Goal: Task Accomplishment & Management: Complete application form

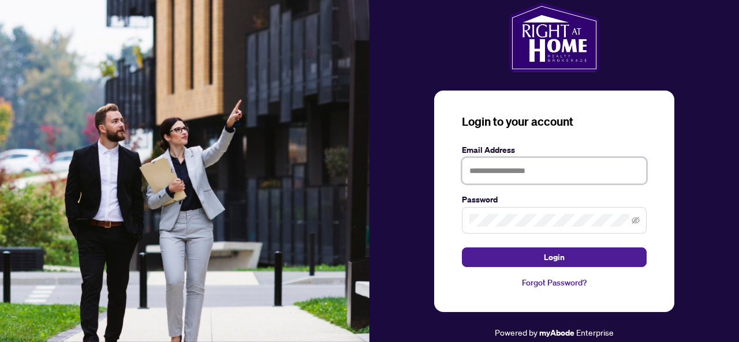
click at [500, 175] on input "text" at bounding box center [554, 171] width 185 height 27
type input "**********"
click at [531, 230] on span at bounding box center [554, 220] width 185 height 27
click at [573, 289] on div "**********" at bounding box center [554, 202] width 240 height 222
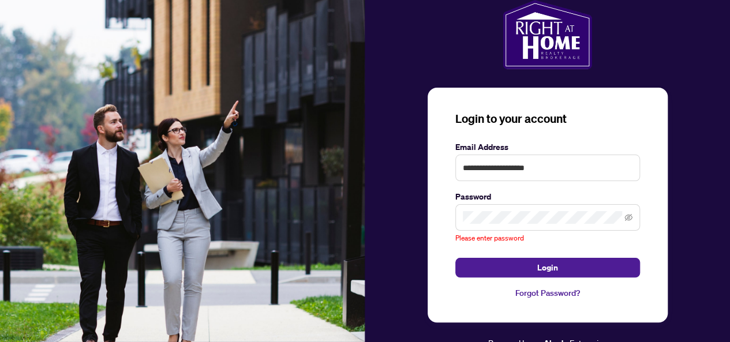
click at [568, 293] on link "Forgot Password?" at bounding box center [548, 293] width 185 height 13
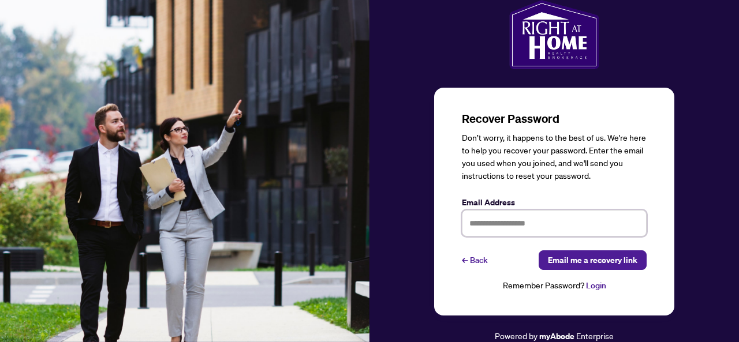
click at [517, 220] on input "text" at bounding box center [554, 223] width 185 height 27
click at [508, 221] on input "text" at bounding box center [554, 223] width 185 height 27
click at [471, 225] on input "text" at bounding box center [554, 223] width 185 height 27
type input "**********"
click at [478, 260] on link "← Back" at bounding box center [475, 261] width 26 height 20
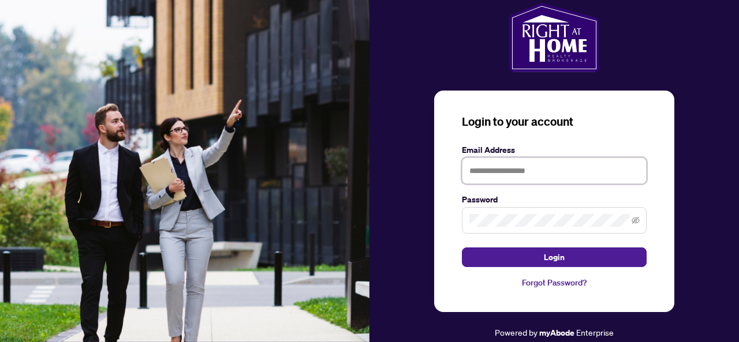
click at [497, 172] on input "text" at bounding box center [554, 171] width 185 height 27
type input "**********"
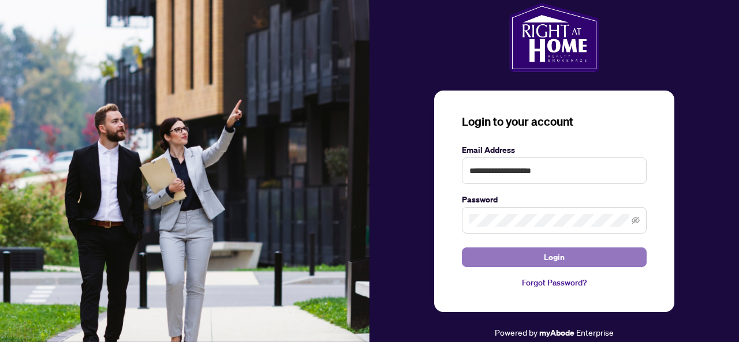
click at [537, 257] on button "Login" at bounding box center [554, 258] width 185 height 20
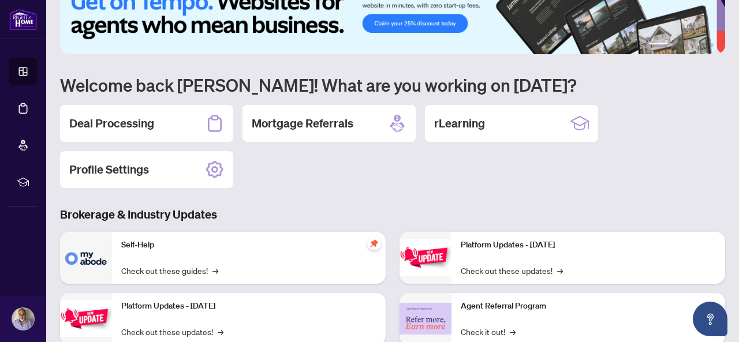
scroll to position [7, 0]
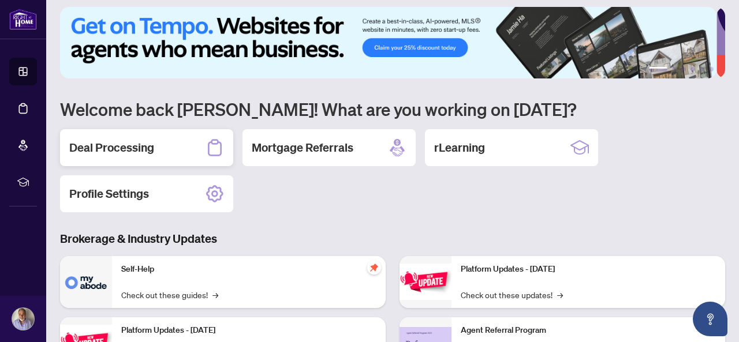
click at [183, 143] on div "Deal Processing" at bounding box center [146, 147] width 173 height 37
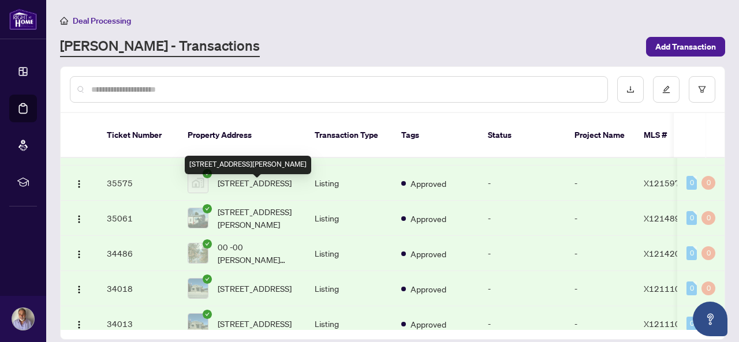
scroll to position [97, 0]
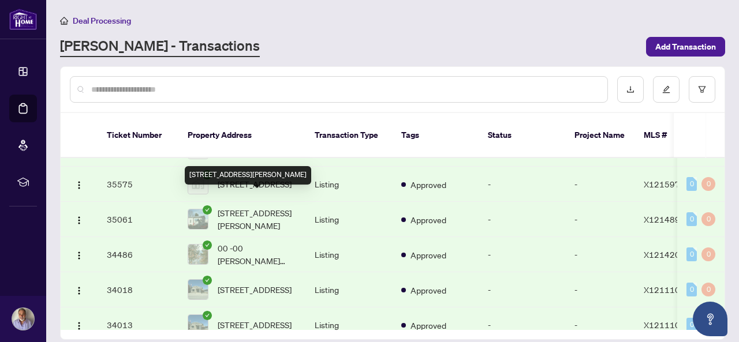
click at [267, 207] on span "[STREET_ADDRESS][PERSON_NAME]" at bounding box center [257, 219] width 79 height 25
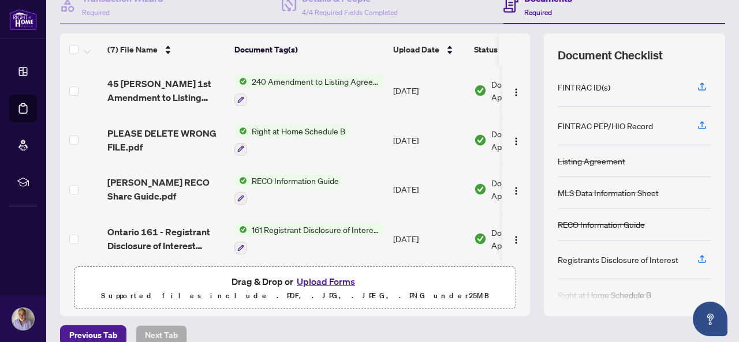
scroll to position [125, 0]
click at [322, 281] on button "Upload Forms" at bounding box center [325, 281] width 65 height 15
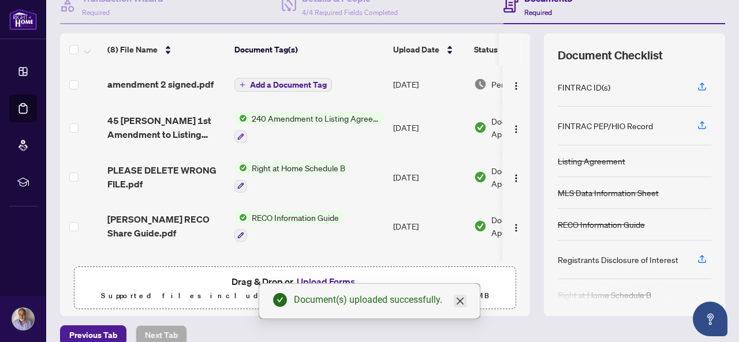
click at [462, 303] on icon "close" at bounding box center [460, 301] width 9 height 9
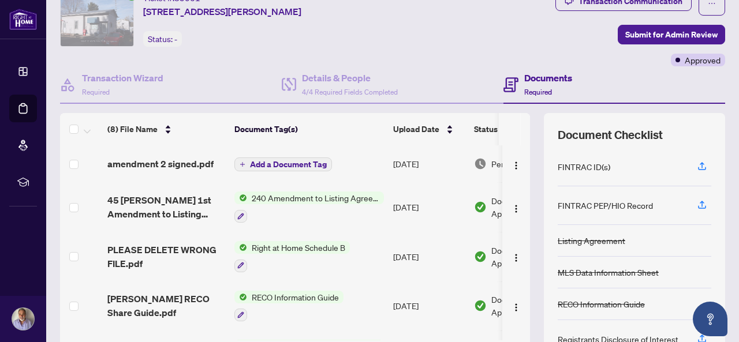
scroll to position [0, 0]
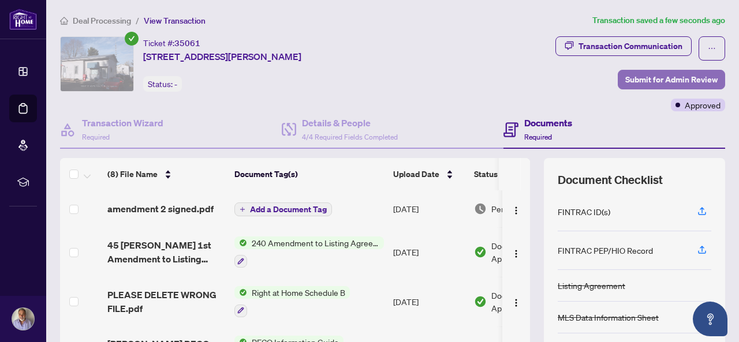
click at [685, 81] on span "Submit for Admin Review" at bounding box center [671, 79] width 92 height 18
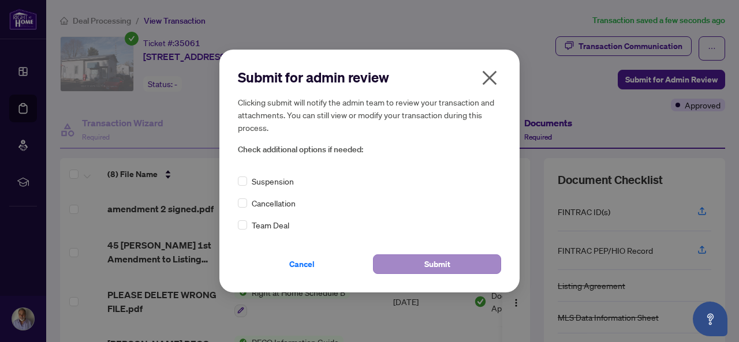
click at [455, 263] on div "Submit for admin review Clicking submit will notify the admin team to review yo…" at bounding box center [369, 171] width 263 height 206
click at [437, 270] on span "Submit" at bounding box center [437, 264] width 26 height 18
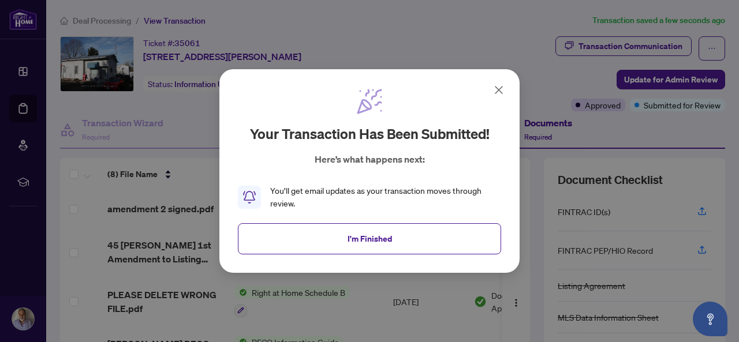
click at [497, 91] on icon at bounding box center [499, 90] width 14 height 14
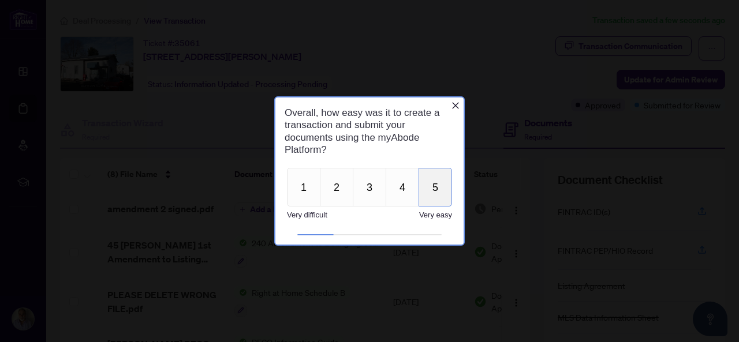
click at [449, 180] on button "5" at bounding box center [435, 187] width 33 height 39
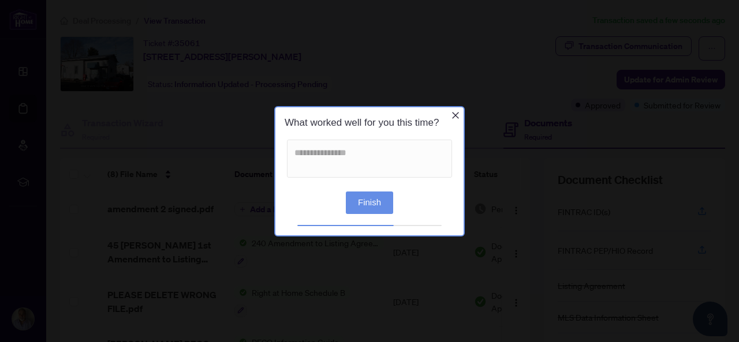
click at [363, 204] on button "Finish" at bounding box center [369, 202] width 47 height 23
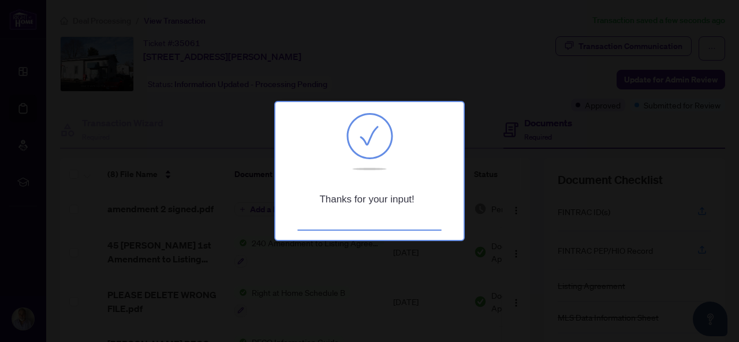
click at [499, 223] on div at bounding box center [369, 171] width 739 height 342
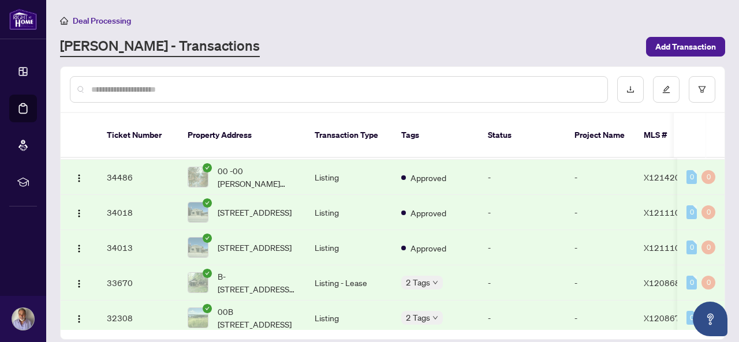
scroll to position [200, 0]
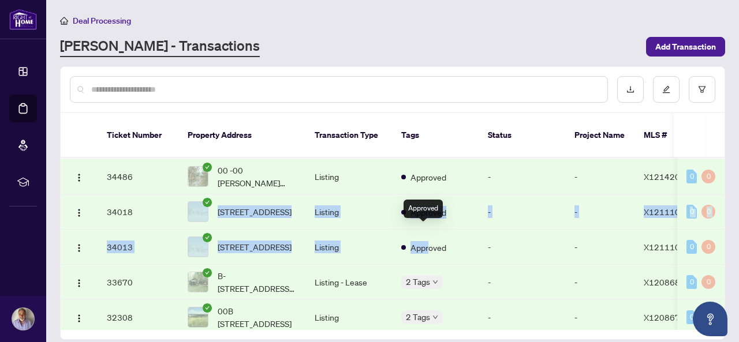
drag, startPoint x: 430, startPoint y: 234, endPoint x: 166, endPoint y: 205, distance: 265.5
click at [166, 205] on tbody "Ticket Number Property Address Transaction Type Tags Status Project Name MLS # …" at bounding box center [623, 182] width 1124 height 448
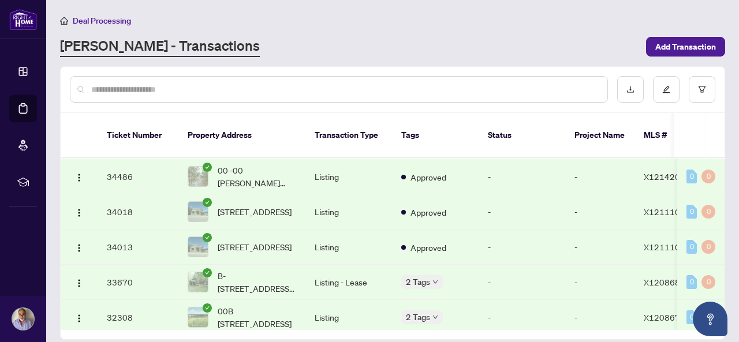
click at [658, 242] on span "X12111037" at bounding box center [667, 247] width 47 height 10
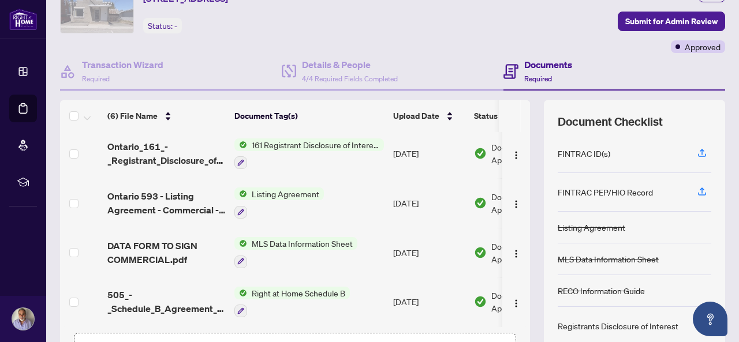
scroll to position [139, 0]
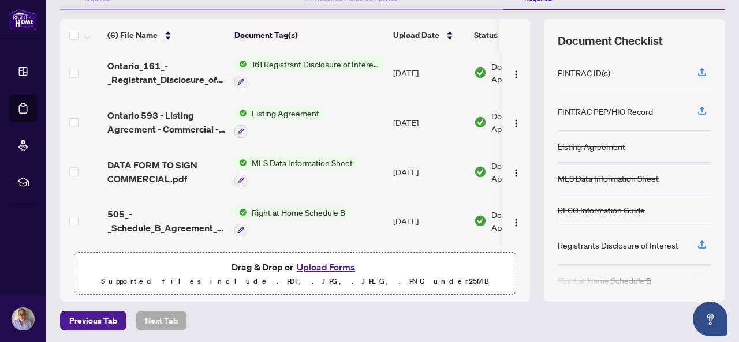
click at [327, 269] on button "Upload Forms" at bounding box center [325, 267] width 65 height 15
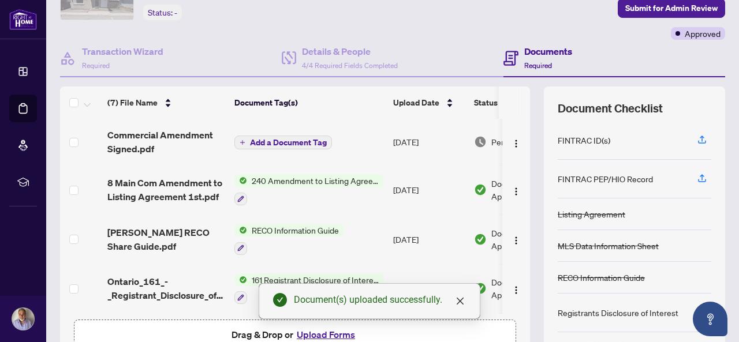
scroll to position [0, 0]
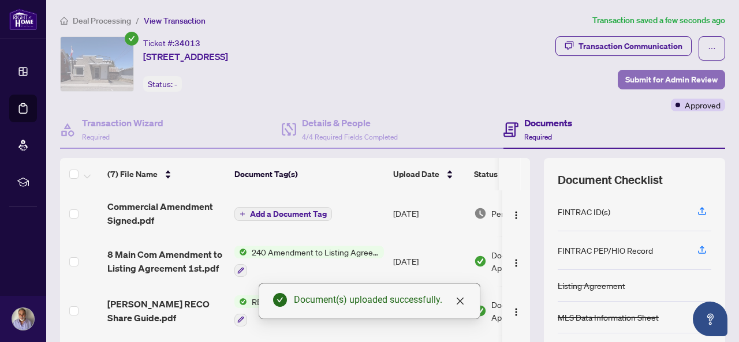
click at [677, 81] on span "Submit for Admin Review" at bounding box center [671, 79] width 92 height 18
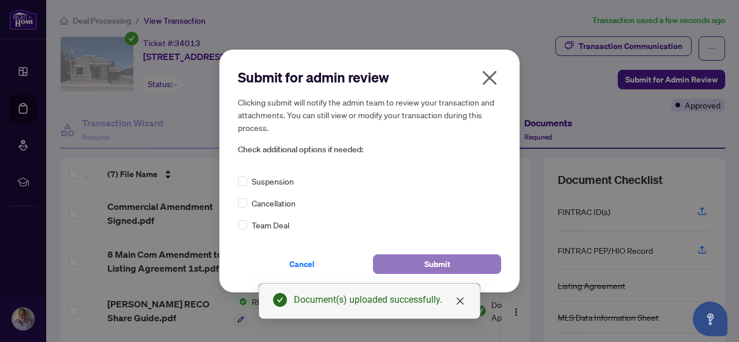
click at [452, 265] on button "Submit" at bounding box center [437, 265] width 128 height 20
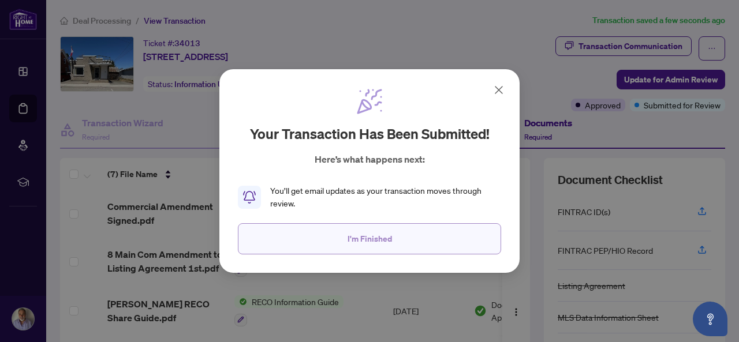
click at [412, 243] on button "I'm Finished" at bounding box center [369, 238] width 263 height 31
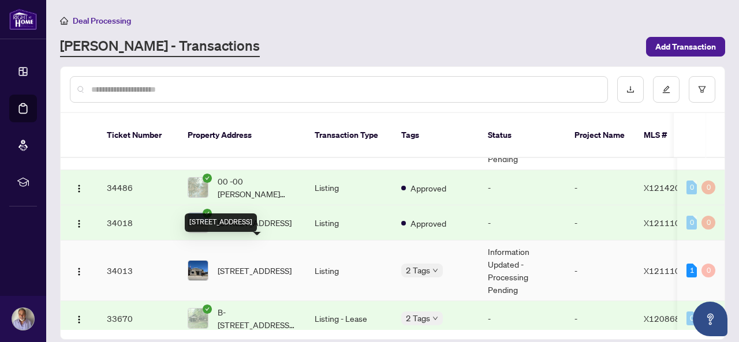
scroll to position [185, 0]
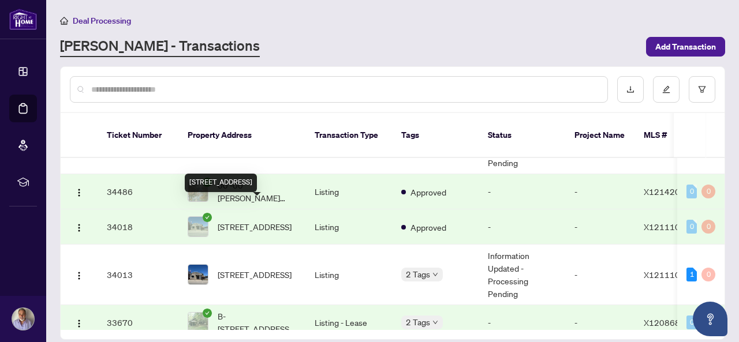
click at [248, 221] on span "[STREET_ADDRESS]" at bounding box center [255, 227] width 74 height 13
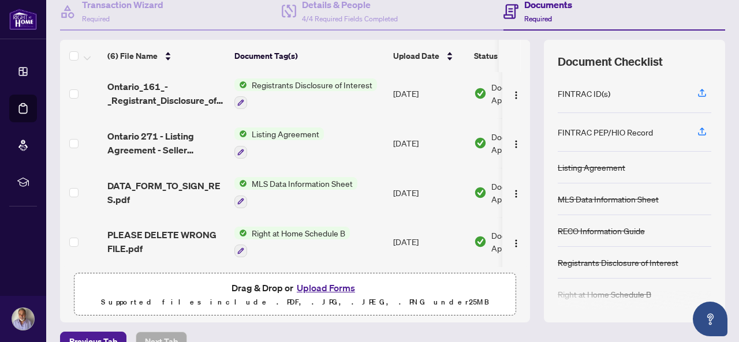
scroll to position [130, 0]
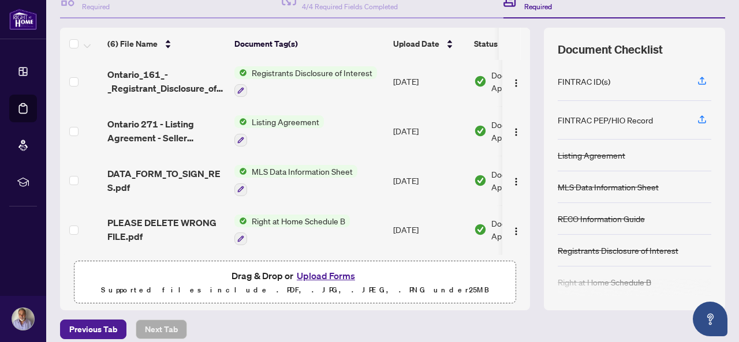
click at [335, 273] on button "Upload Forms" at bounding box center [325, 275] width 65 height 15
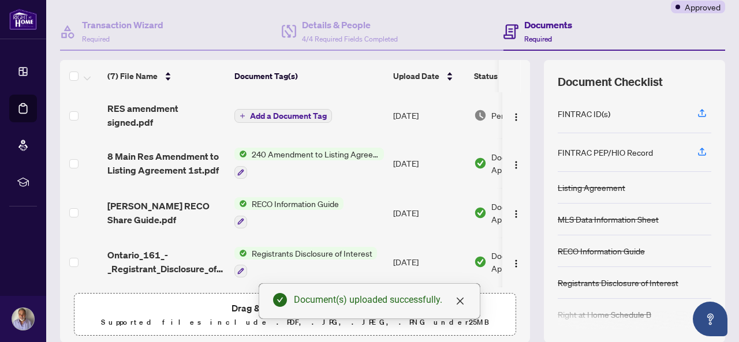
scroll to position [0, 0]
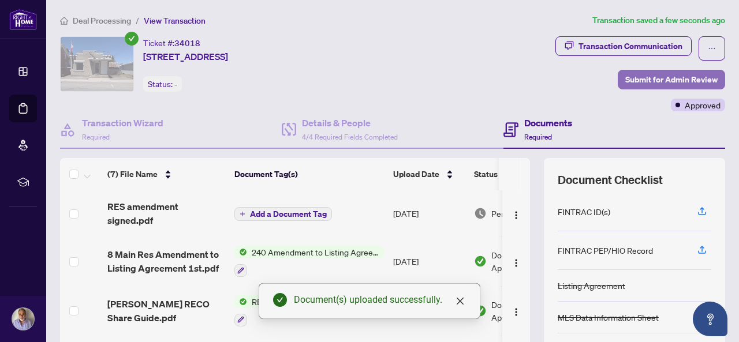
click at [647, 76] on span "Submit for Admin Review" at bounding box center [671, 79] width 92 height 18
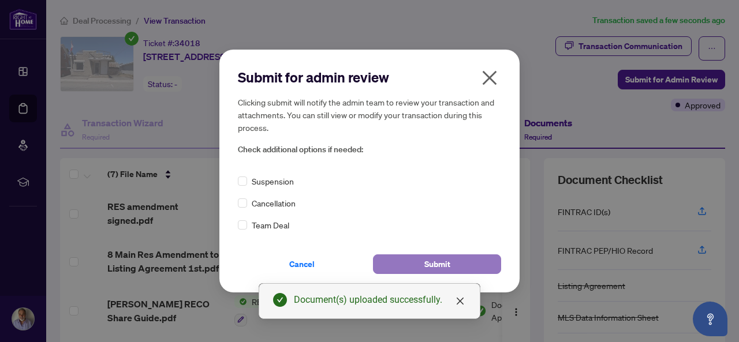
click at [427, 266] on span "Submit" at bounding box center [437, 264] width 26 height 18
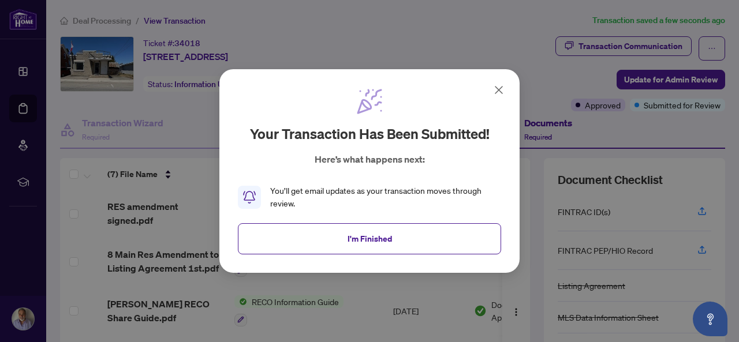
click at [500, 94] on icon at bounding box center [499, 90] width 14 height 14
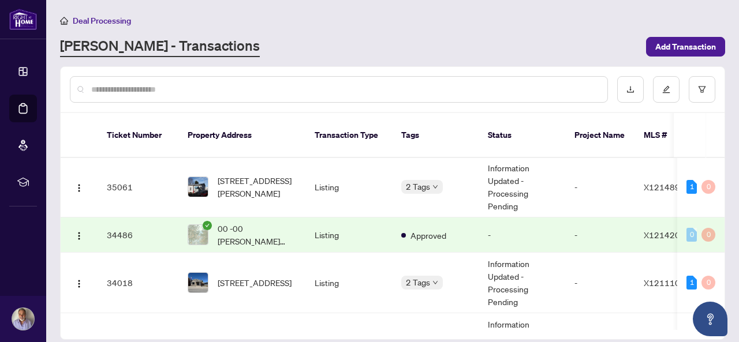
scroll to position [143, 0]
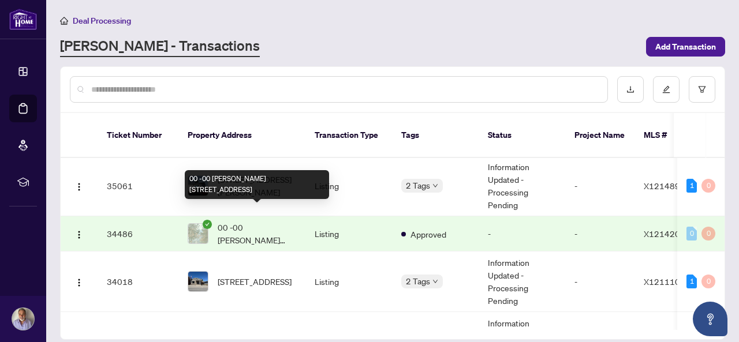
click at [276, 221] on span "00 -00 [PERSON_NAME][STREET_ADDRESS]" at bounding box center [257, 233] width 79 height 25
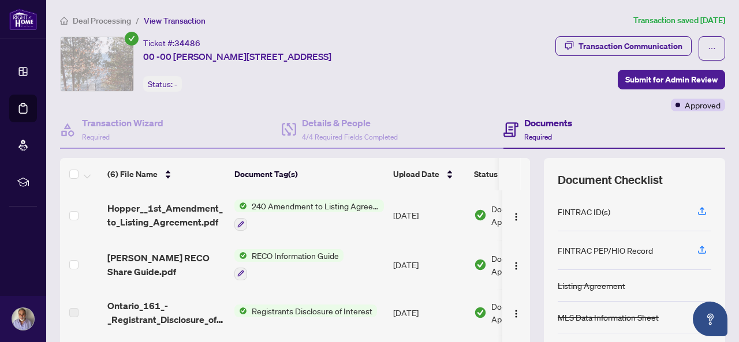
scroll to position [139, 0]
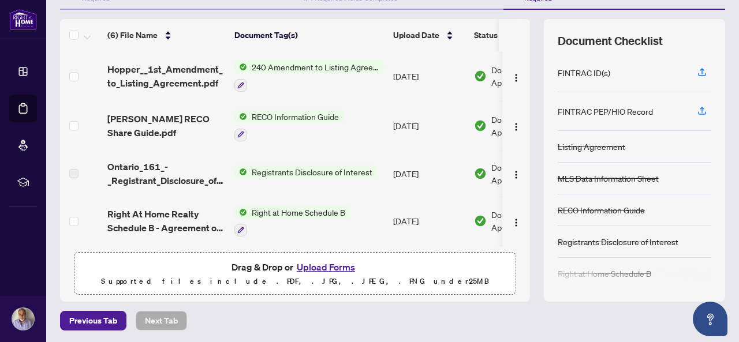
click at [293, 275] on p "Supported files include .PDF, .JPG, .JPEG, .PNG under 25 MB" at bounding box center [294, 282] width 427 height 14
click at [309, 268] on button "Upload Forms" at bounding box center [325, 267] width 65 height 15
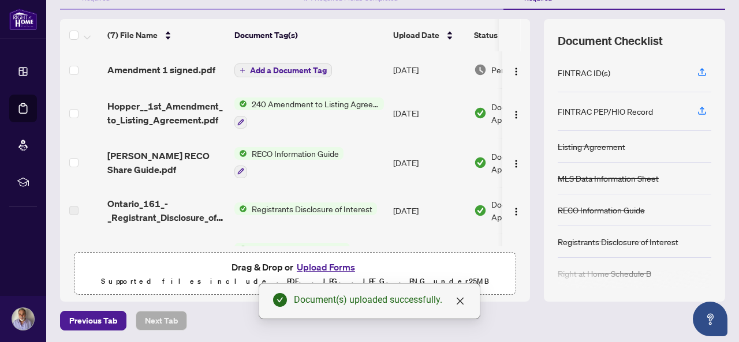
scroll to position [0, 0]
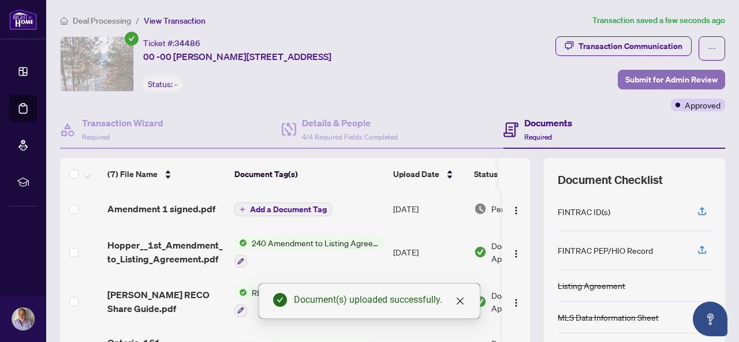
click at [652, 87] on span "Submit for Admin Review" at bounding box center [671, 79] width 92 height 18
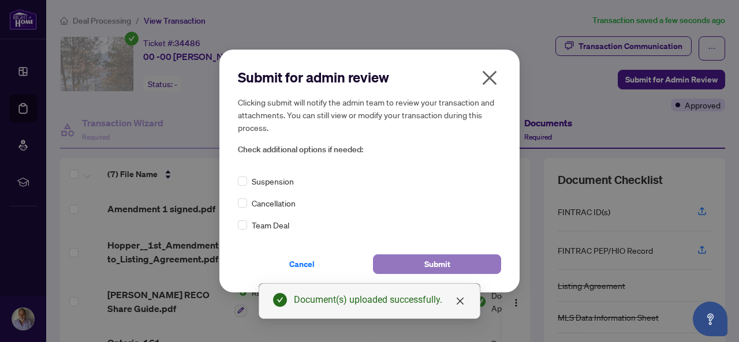
click at [458, 263] on button "Submit" at bounding box center [437, 265] width 128 height 20
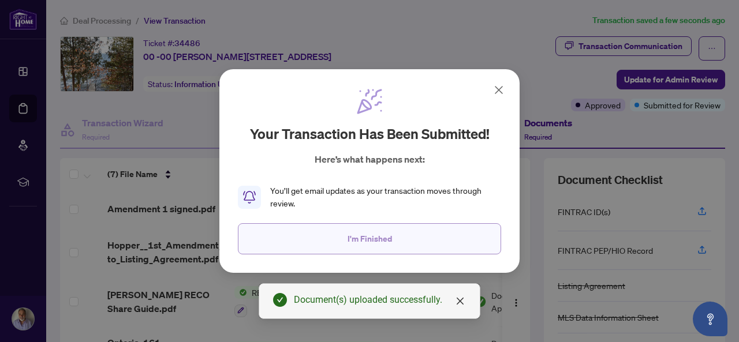
click at [432, 241] on button "I'm Finished" at bounding box center [369, 238] width 263 height 31
